Goal: Check status: Check status

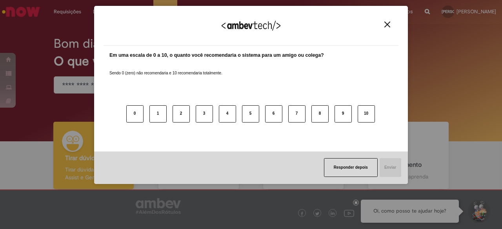
click at [391, 29] on div "Agradecemos seu feedback!" at bounding box center [250, 30] width 295 height 31
click at [384, 27] on img "Close" at bounding box center [387, 25] width 6 height 6
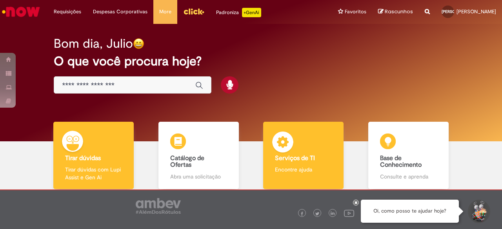
click at [311, 140] on div "Serviços de TI Serviços de TI Encontre ajuda" at bounding box center [303, 156] width 80 height 68
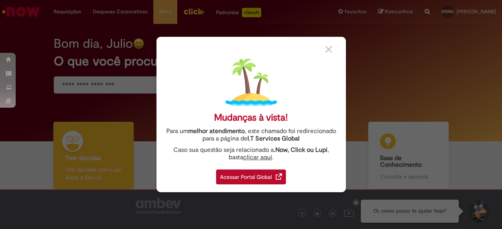
click at [268, 178] on div "Acessar Portal Global" at bounding box center [251, 177] width 70 height 15
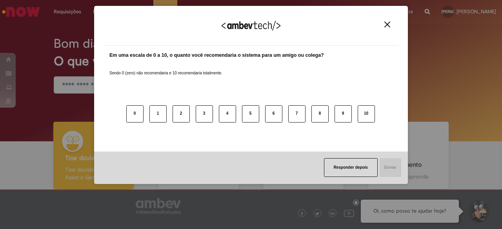
click at [384, 25] on img "Close" at bounding box center [387, 25] width 6 height 6
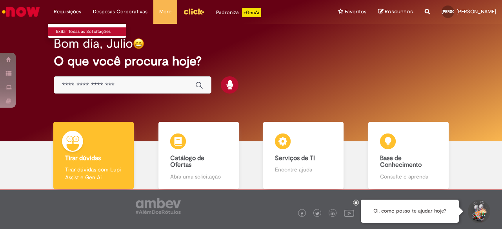
click at [73, 30] on link "Exibir Todas as Solicitações" at bounding box center [91, 31] width 86 height 9
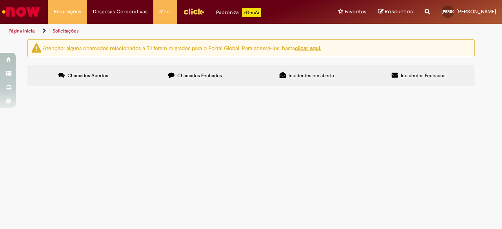
click at [204, 76] on span "Chamados Fechados" at bounding box center [199, 76] width 45 height 6
click at [0, 0] on td "Desejo acesso ao Docusign para preencher o formulário de VPN." at bounding box center [0, 0] width 0 height 0
drag, startPoint x: 101, startPoint y: 193, endPoint x: 103, endPoint y: 180, distance: 13.1
click at [0, 0] on tbody "R13539068 Serviços Gerais do CSC Sou novo admitido e essa solicitação condiz co…" at bounding box center [0, 0] width 0 height 0
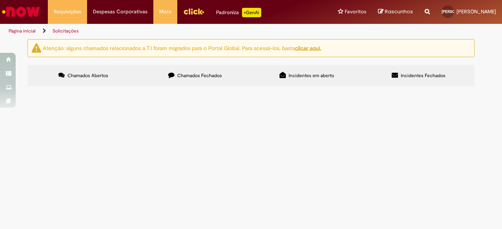
click at [0, 0] on td "Serviços Gerais do CSC" at bounding box center [0, 0] width 0 height 0
click at [311, 65] on label "Incidentes em aberto" at bounding box center [307, 75] width 112 height 21
click at [402, 71] on label "Incidentes Fechados" at bounding box center [419, 75] width 112 height 21
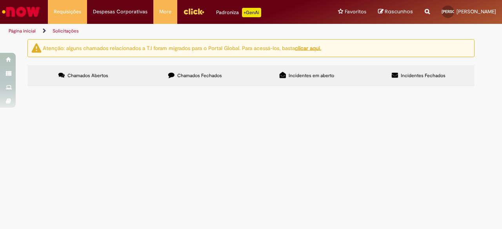
click at [105, 72] on label "Chamados Abertos" at bounding box center [83, 75] width 112 height 21
click at [310, 48] on u "clicar aqui." at bounding box center [308, 47] width 26 height 7
